Goal: Information Seeking & Learning: Learn about a topic

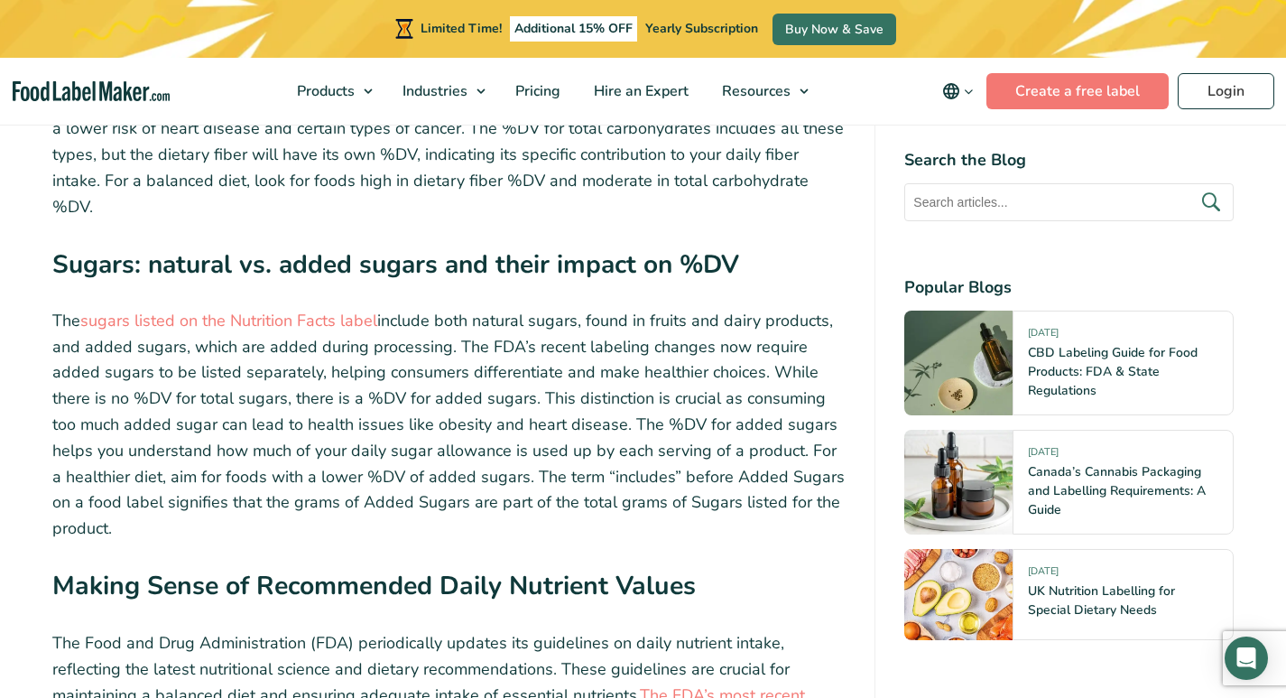
scroll to position [7290, 0]
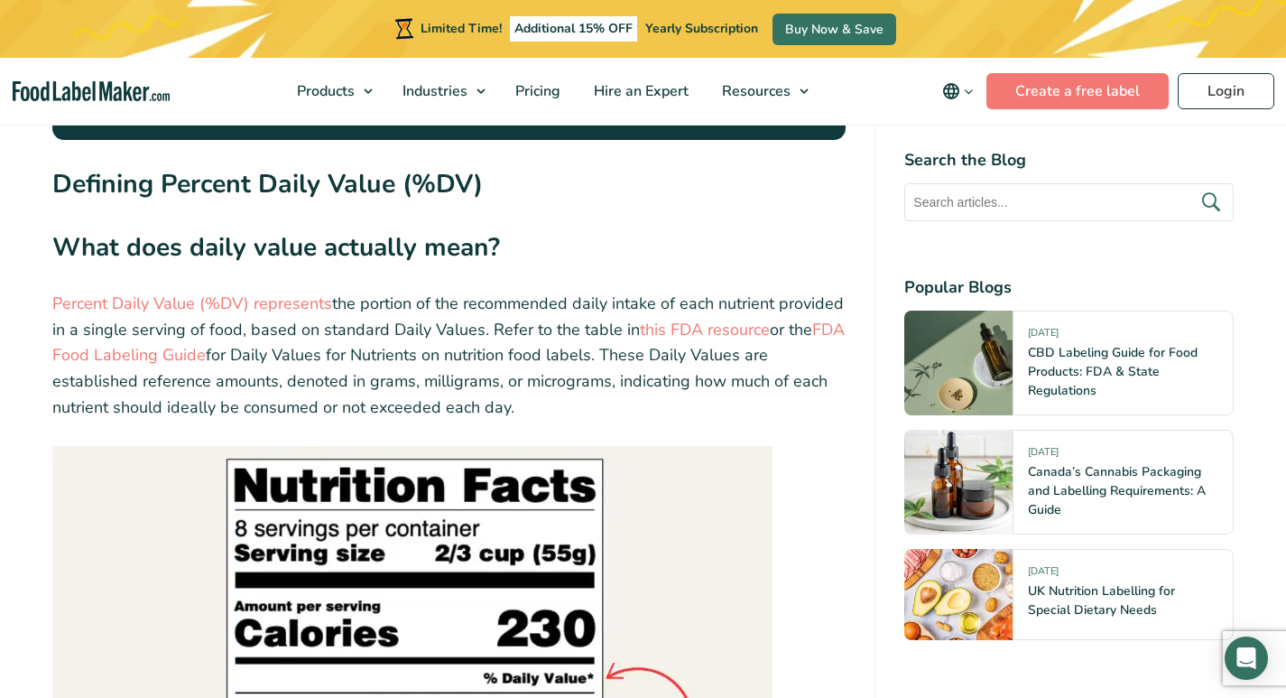
scroll to position [2596, 0]
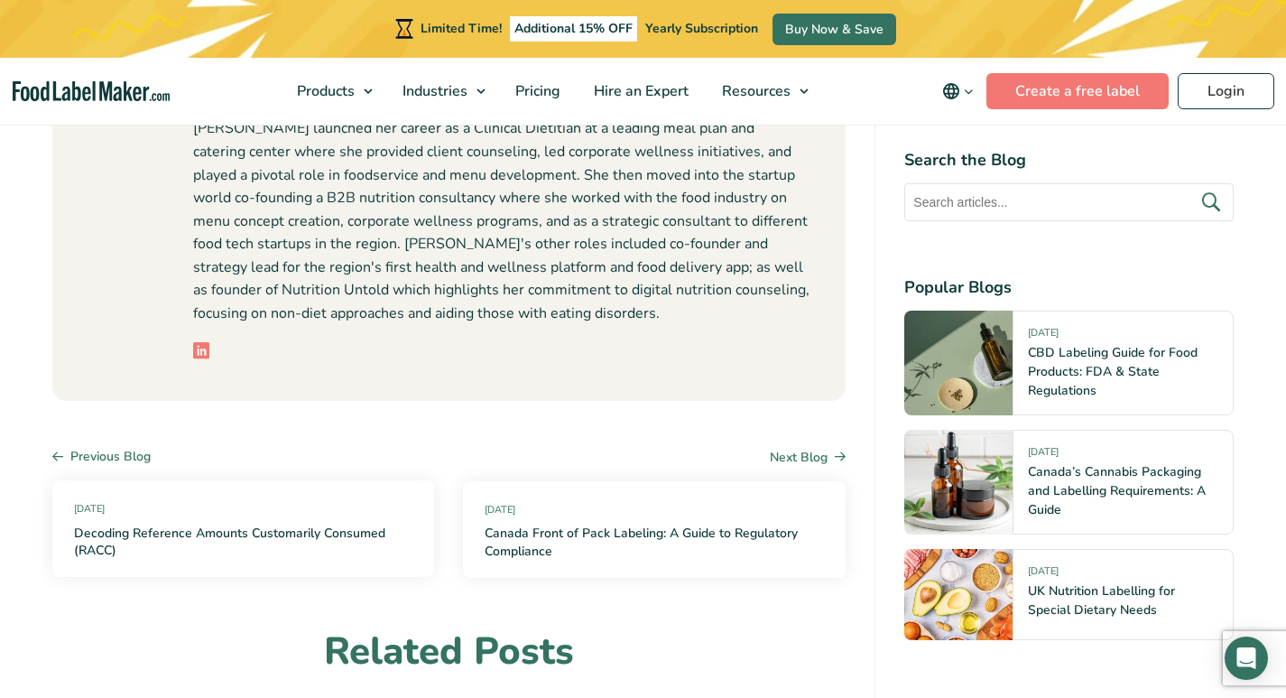
scroll to position [9748, 0]
